Goal: Find specific page/section: Find specific page/section

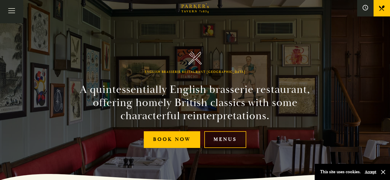
click at [215, 138] on link "Menus" at bounding box center [225, 139] width 42 height 17
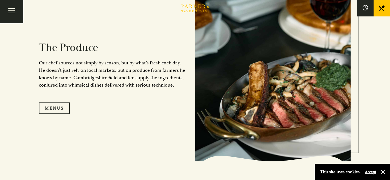
scroll to position [503, 0]
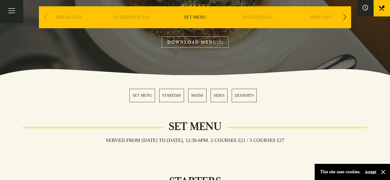
scroll to position [89, 0]
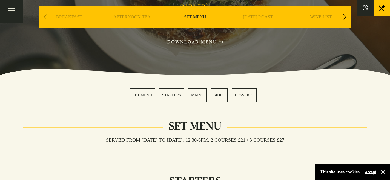
click at [142, 92] on link "SET MENU" at bounding box center [141, 94] width 25 height 13
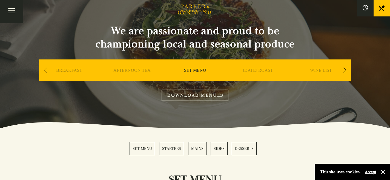
scroll to position [48, 0]
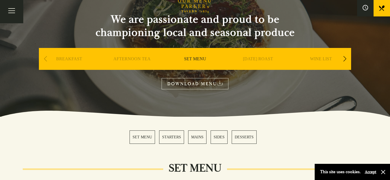
click at [255, 58] on link "[DATE] ROAST" at bounding box center [258, 67] width 30 height 22
